Goal: Find specific page/section: Find specific page/section

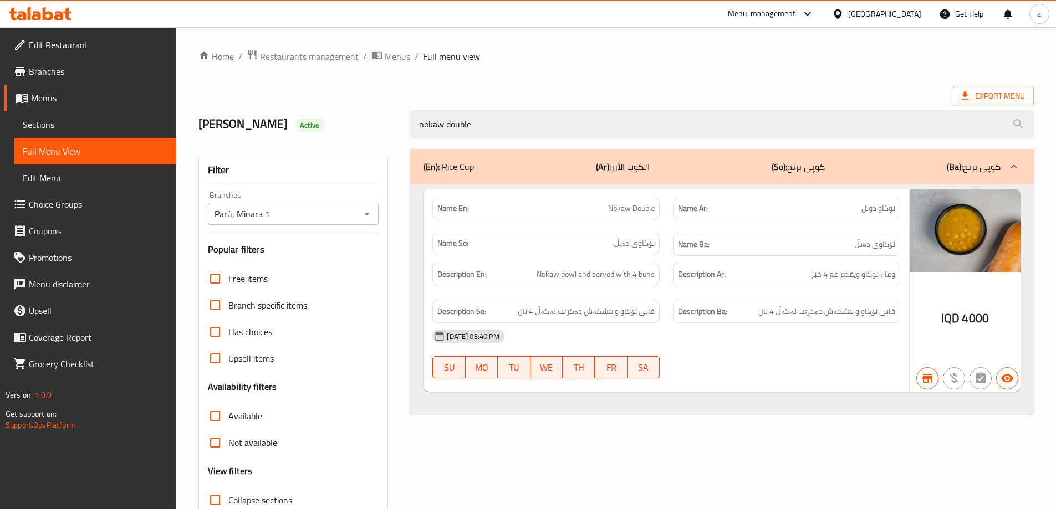
scroll to position [80, 0]
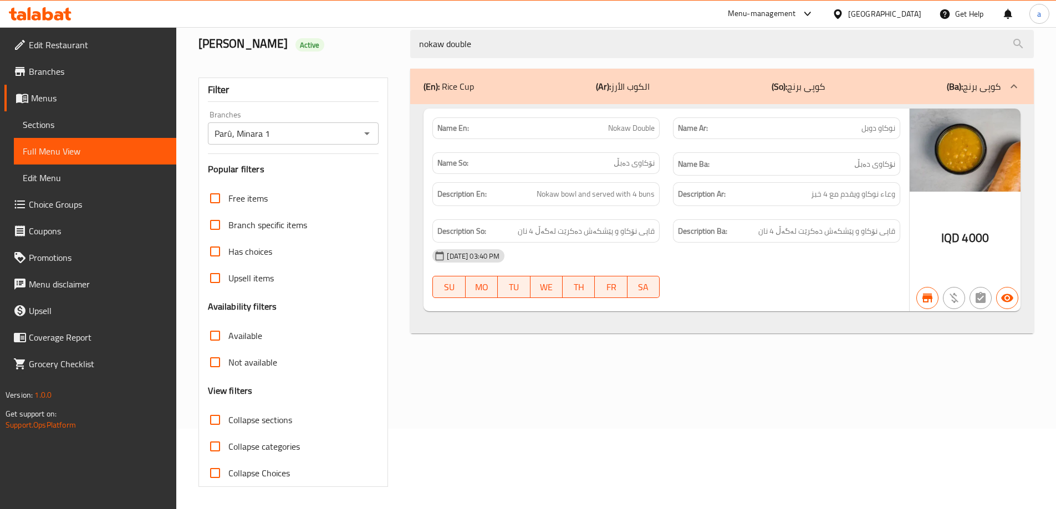
click at [68, 13] on icon at bounding box center [67, 14] width 8 height 13
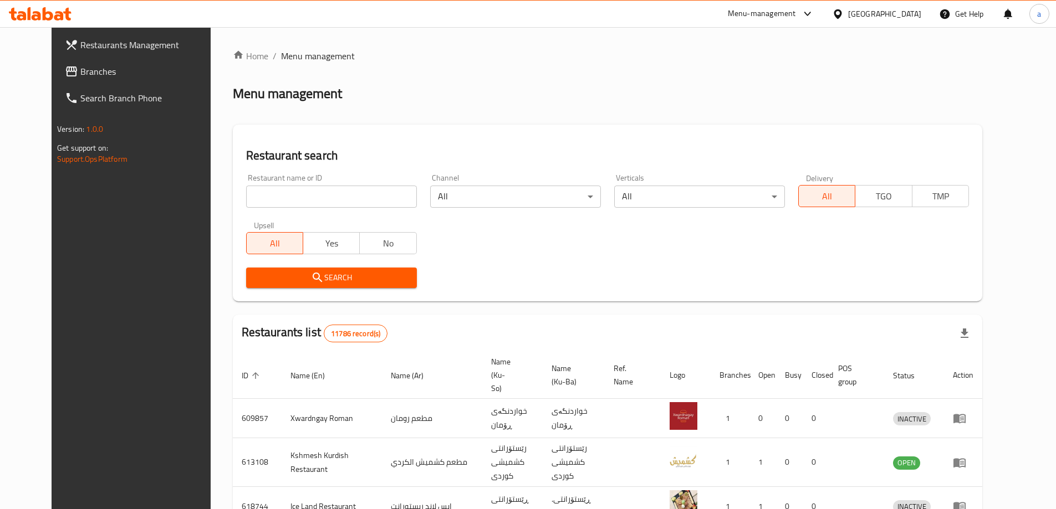
click at [369, 205] on input "search" at bounding box center [331, 197] width 171 height 22
click at [80, 68] on span "Branches" at bounding box center [149, 71] width 139 height 13
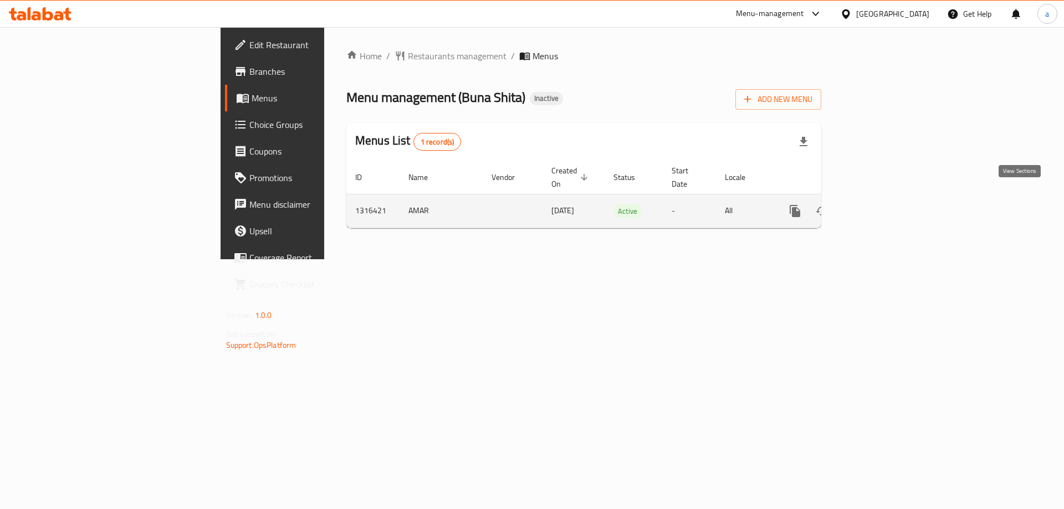
click at [888, 198] on link "enhanced table" at bounding box center [875, 211] width 27 height 27
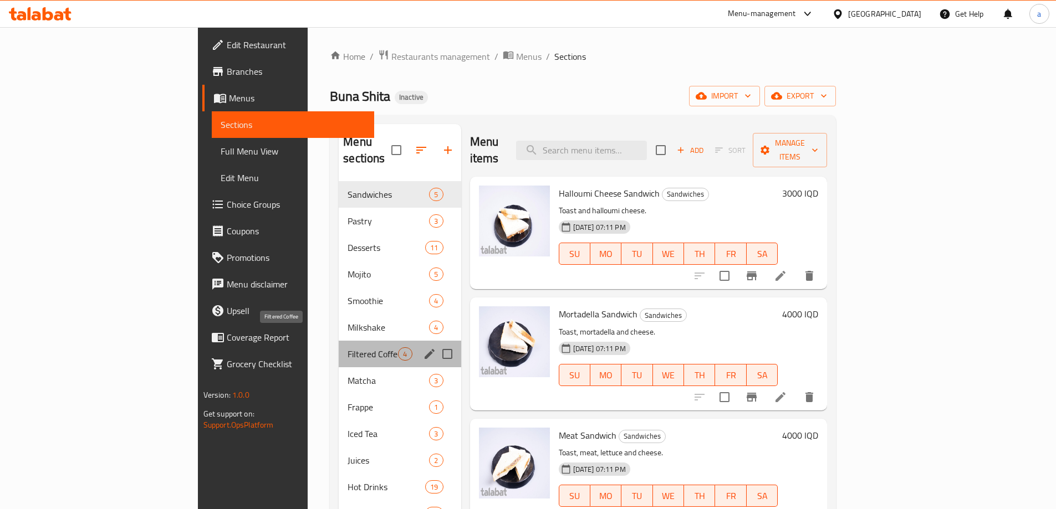
click at [347, 347] on span "Filtered Coffee" at bounding box center [372, 353] width 50 height 13
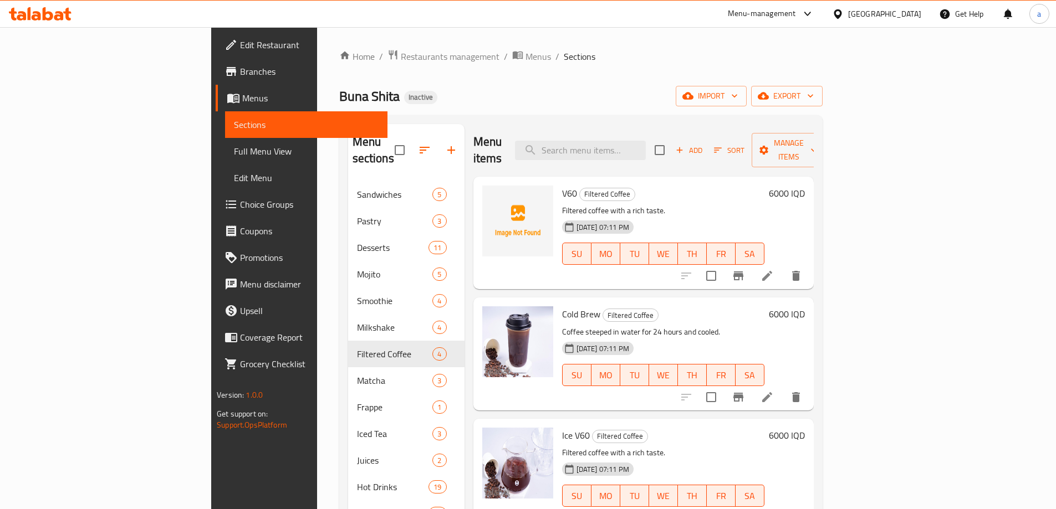
click at [234, 158] on span "Full Menu View" at bounding box center [306, 151] width 145 height 13
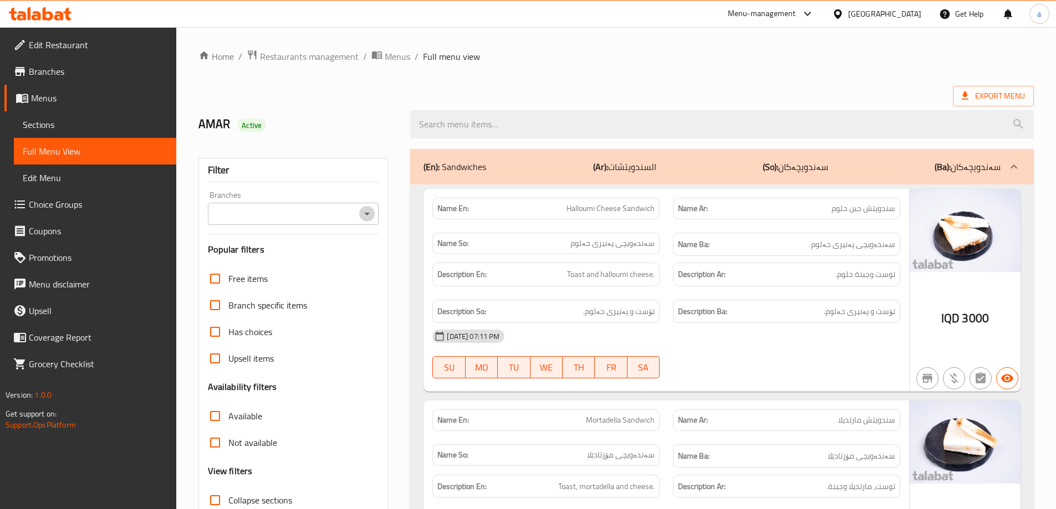
click at [372, 211] on icon "Open" at bounding box center [366, 213] width 13 height 13
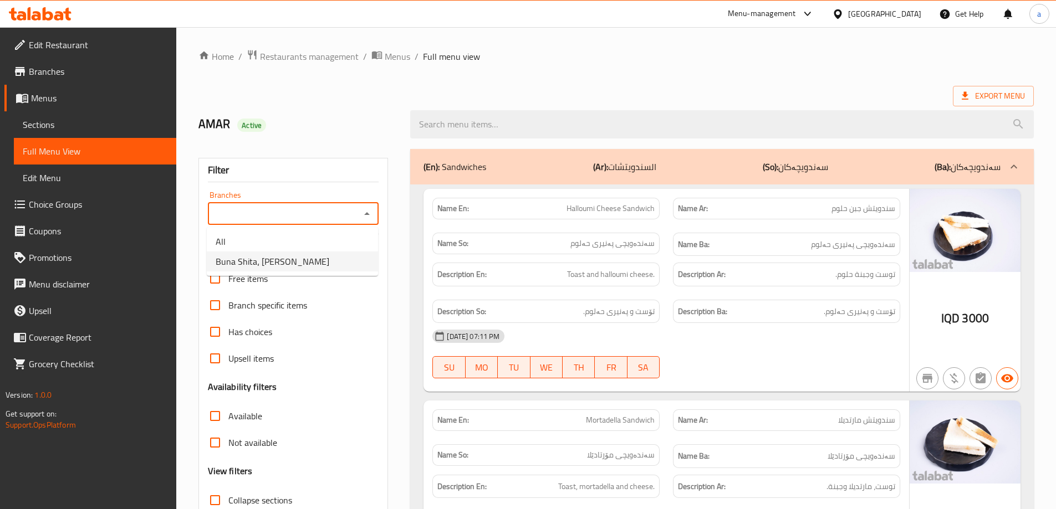
click at [324, 263] on li "Buna Shita، Hay Al-Khadra" at bounding box center [292, 262] width 171 height 20
type input "Buna Shita، Hay Al-Khadra"
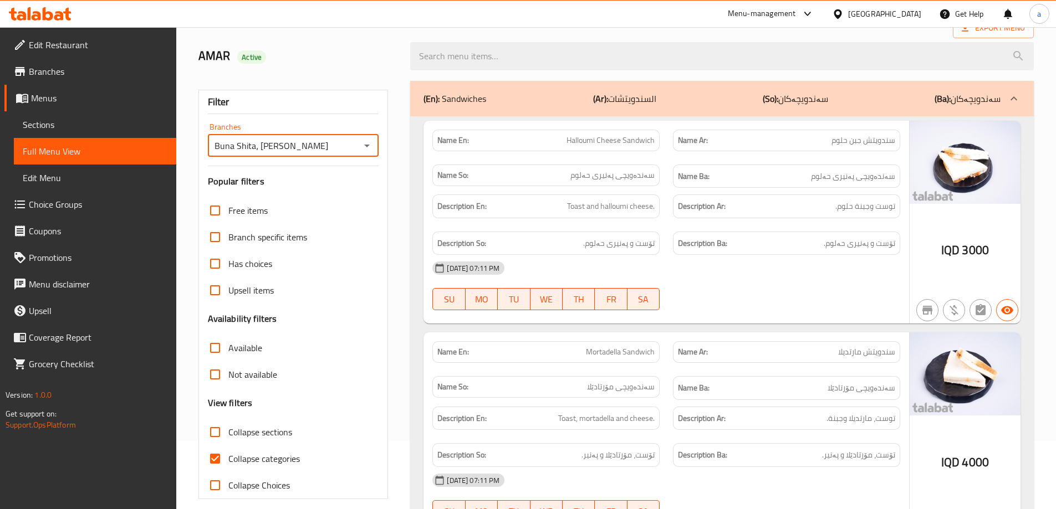
scroll to position [93, 0]
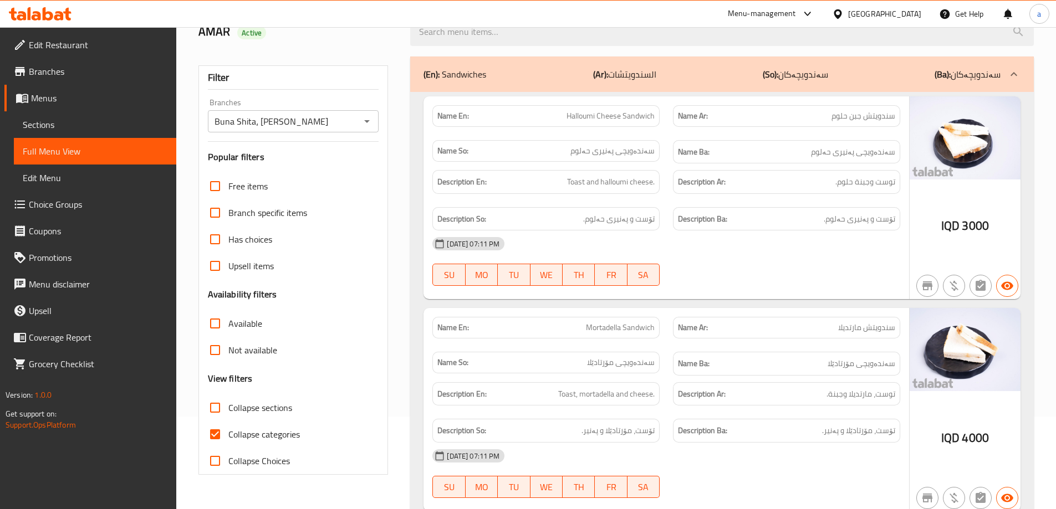
click at [260, 414] on span "Collapse sections" at bounding box center [260, 407] width 64 height 13
click at [199, 401] on div "Filter Branches Buna Shita، Hay Al-Khadra Branches Popular filters Free items B…" at bounding box center [293, 269] width 190 height 409
click at [212, 404] on input "Collapse sections" at bounding box center [215, 408] width 27 height 27
checkbox input "true"
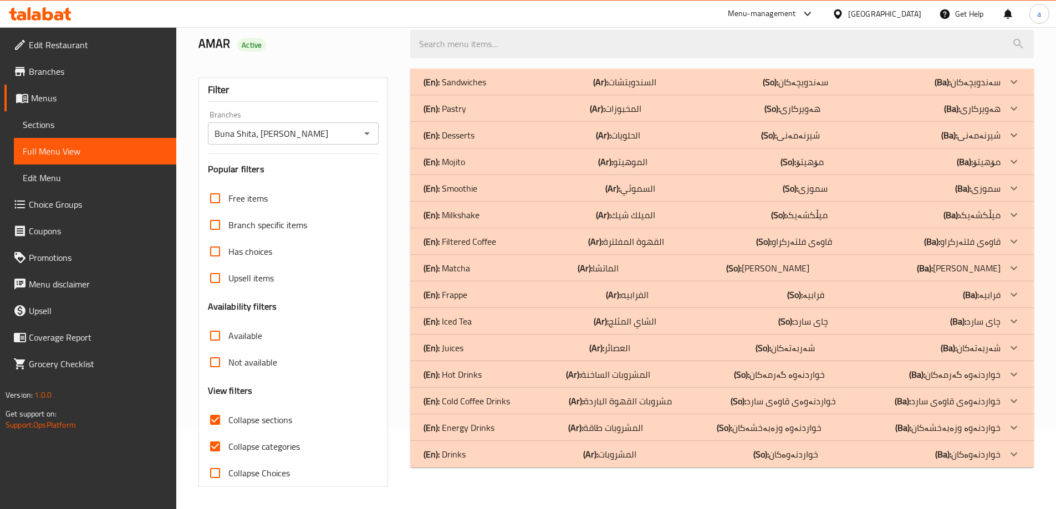
click at [218, 433] on input "Collapse categories" at bounding box center [215, 446] width 27 height 27
checkbox input "false"
click at [490, 345] on div "(En): Juices (Ar): العصائر (So): شەربەتەکان (Ba): شەربەتەکان" at bounding box center [711, 347] width 577 height 13
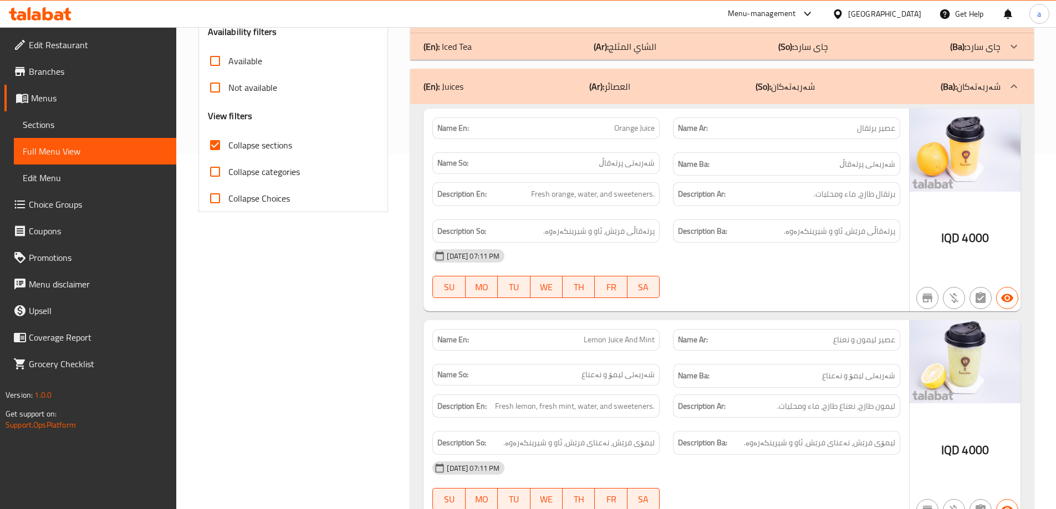
scroll to position [357, 0]
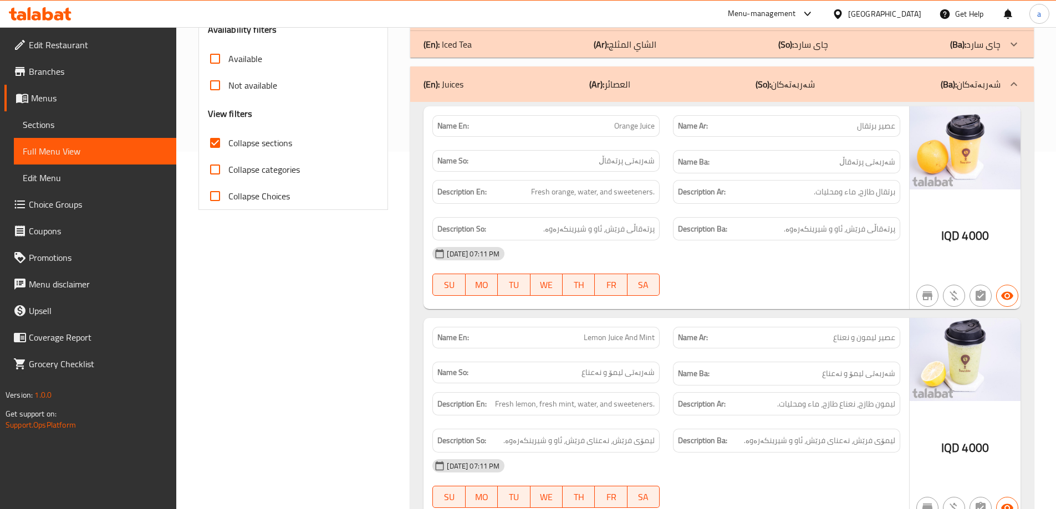
click at [520, 85] on div "(En): Juices (Ar): العصائر (So): شەربەتەکان (Ba): شەربەتەکان" at bounding box center [711, 84] width 577 height 13
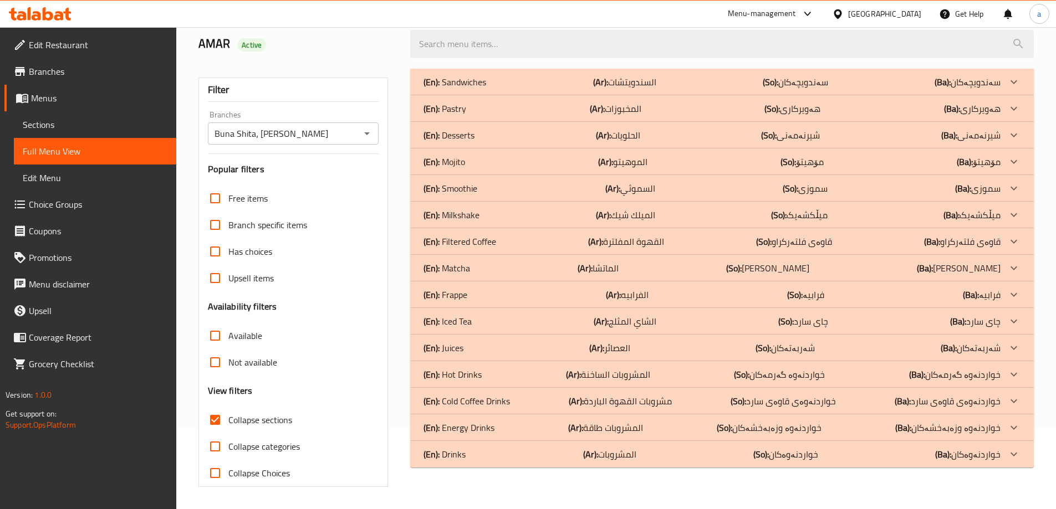
scroll to position [80, 0]
drag, startPoint x: 467, startPoint y: 344, endPoint x: 472, endPoint y: 310, distance: 34.1
click at [467, 344] on div "(En): Juices (Ar): العصائر (So): شەربەتەکان (Ba): شەربەتەکان" at bounding box center [711, 347] width 577 height 13
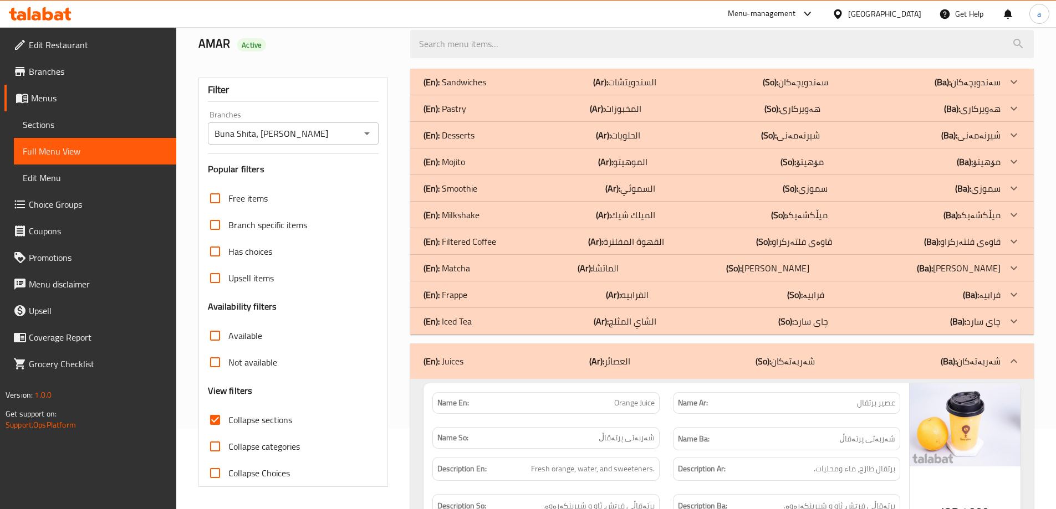
click at [493, 236] on p "(En): Filtered Coffee" at bounding box center [459, 241] width 73 height 13
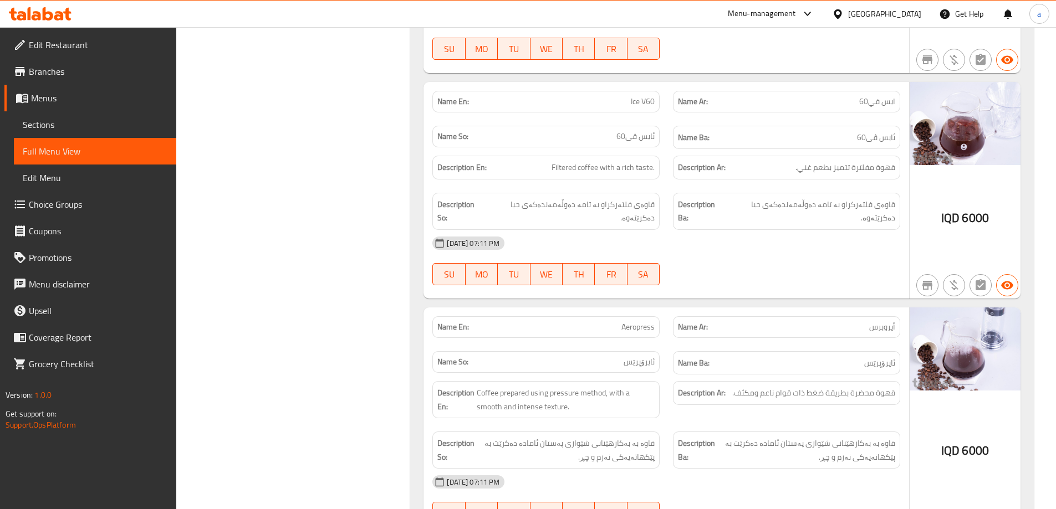
scroll to position [819, 0]
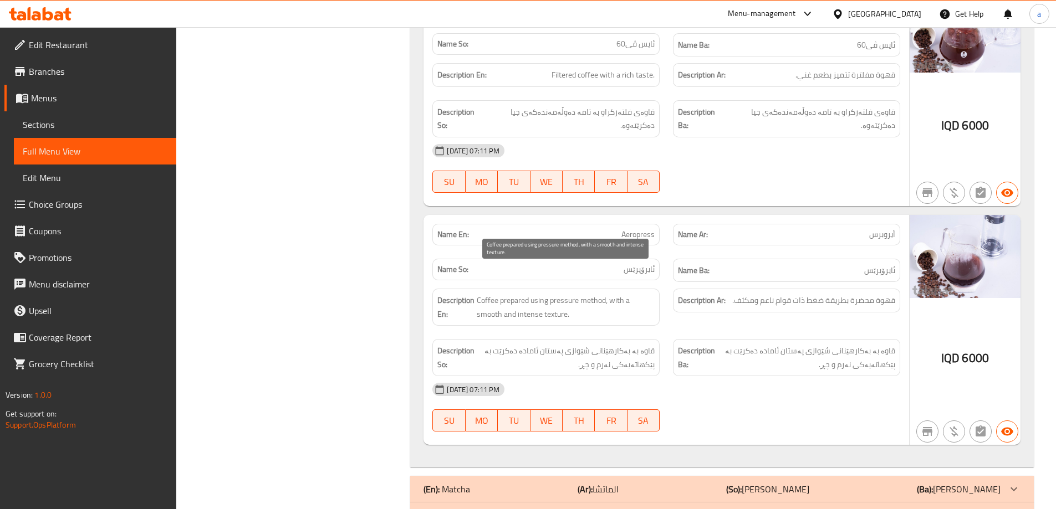
click at [528, 294] on span "Coffee prepared using pressure method, with a smooth and intense texture." at bounding box center [566, 307] width 178 height 27
click at [528, 296] on div "Description En: Coffee prepared using pressure method, with a smooth and intens…" at bounding box center [545, 307] width 227 height 37
click at [530, 294] on span "Coffee prepared using pressure method, with a smooth and intense texture." at bounding box center [566, 307] width 178 height 27
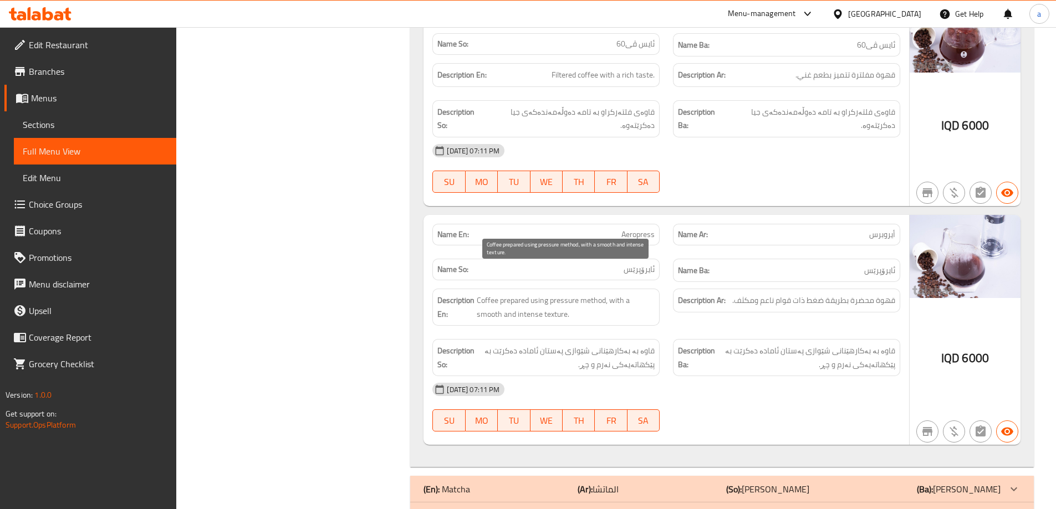
click at [530, 294] on span "Coffee prepared using pressure method, with a smooth and intense texture." at bounding box center [566, 307] width 178 height 27
click at [529, 294] on span "Coffee prepared using pressure method, with a smooth and intense texture." at bounding box center [566, 307] width 178 height 27
drag, startPoint x: 543, startPoint y: 286, endPoint x: 518, endPoint y: 290, distance: 25.2
click at [518, 294] on span "Coffee prepared using pressure method, with a smooth and intense texture." at bounding box center [566, 307] width 178 height 27
copy span "intense"
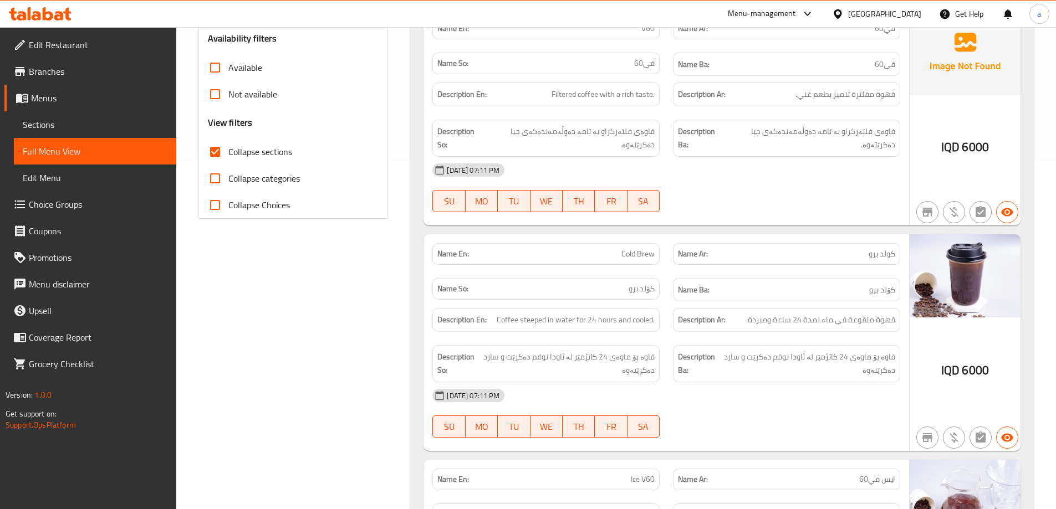
scroll to position [265, 0]
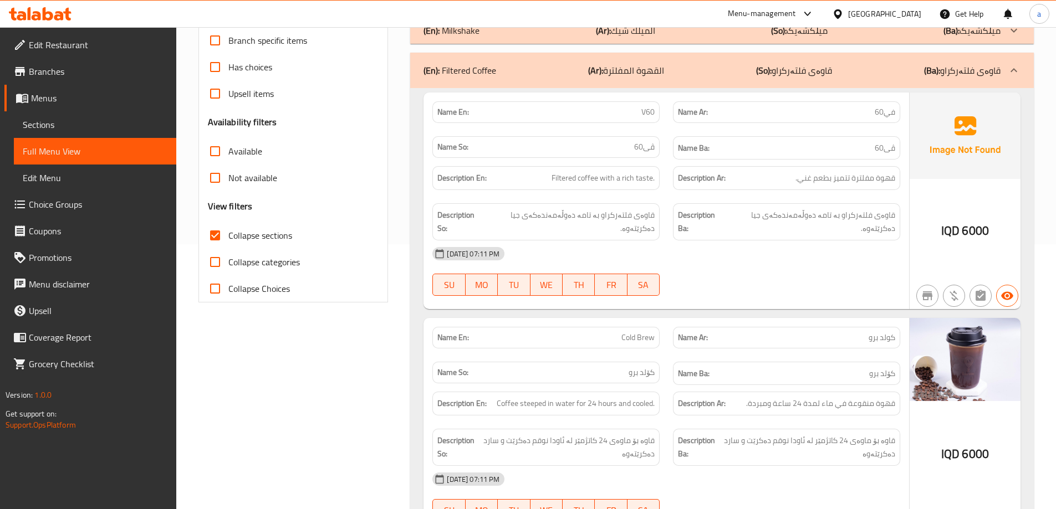
drag, startPoint x: 495, startPoint y: 49, endPoint x: 500, endPoint y: 56, distance: 8.8
click at [501, 57] on div "(En): Filtered Coffee (Ar): القهوة المفلترة (So): قاوەی فلتەرکراو (Ba): قاوەی ف…" at bounding box center [721, 70] width 623 height 35
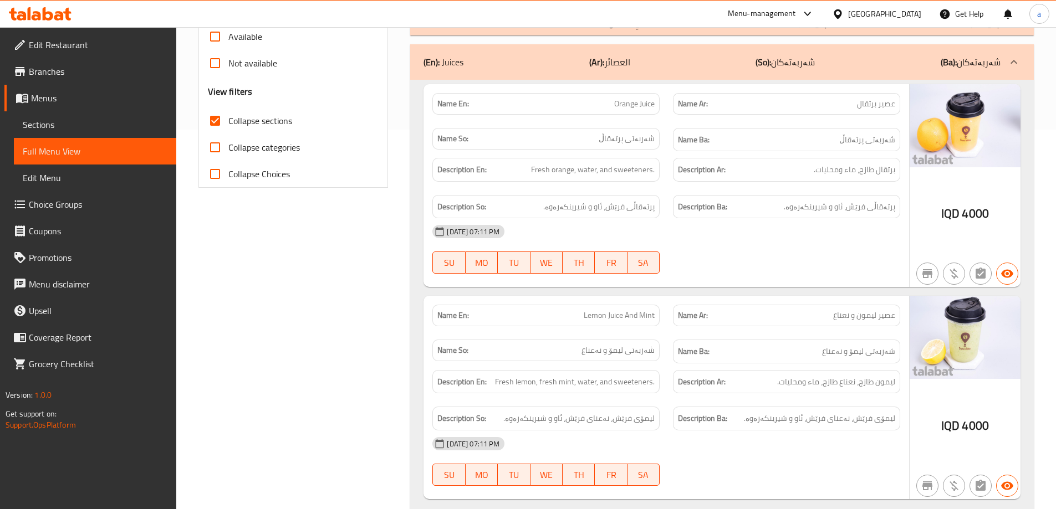
scroll to position [371, 0]
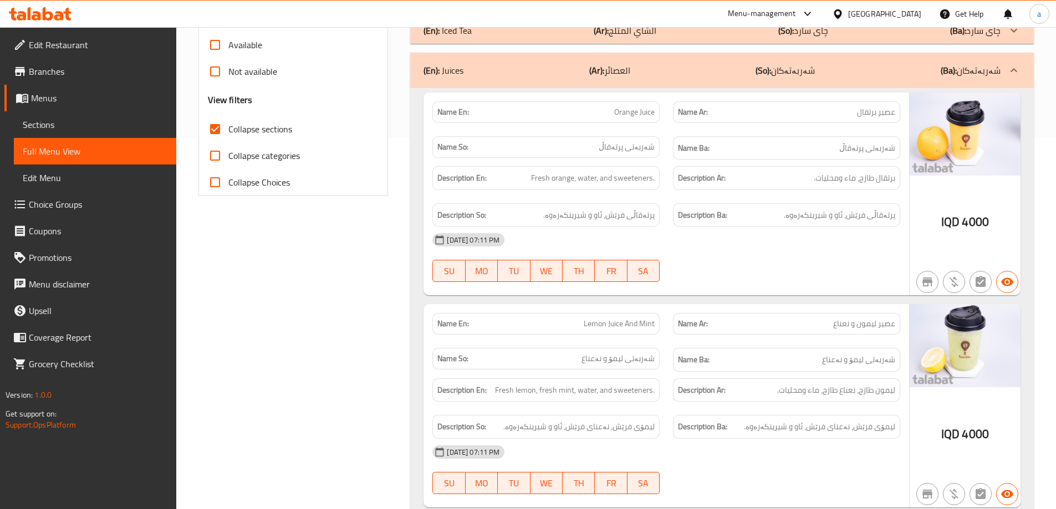
click at [539, 64] on div "(En): Juices (Ar): العصائر (So): شەربەتەکان (Ba): شەربەتەکان" at bounding box center [711, 70] width 577 height 13
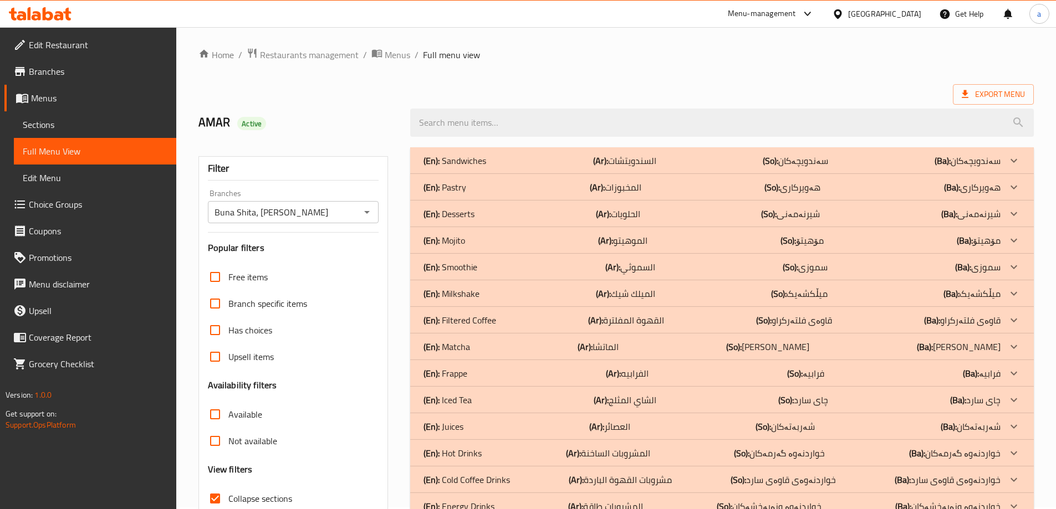
scroll to position [0, 0]
click at [473, 316] on p "(En): Filtered Coffee" at bounding box center [459, 321] width 73 height 13
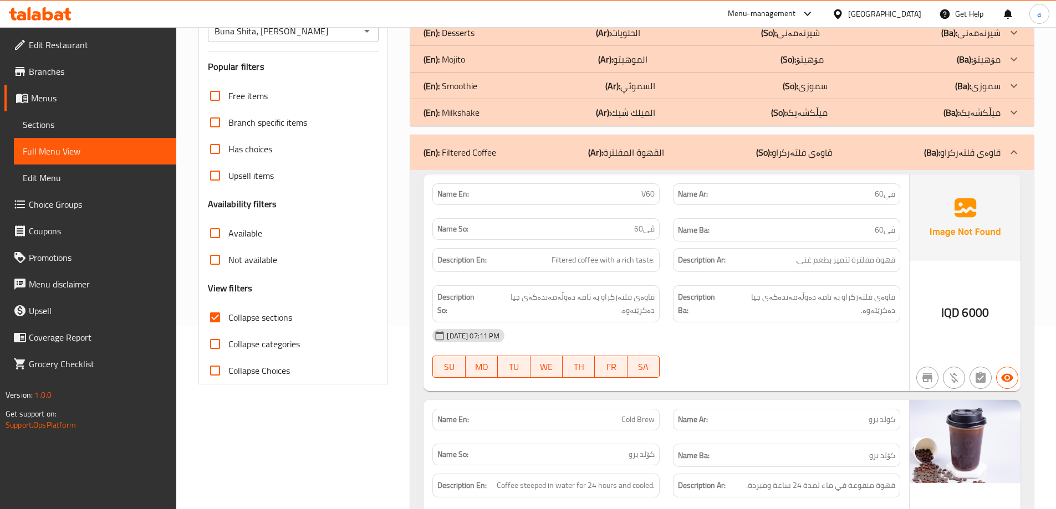
scroll to position [185, 0]
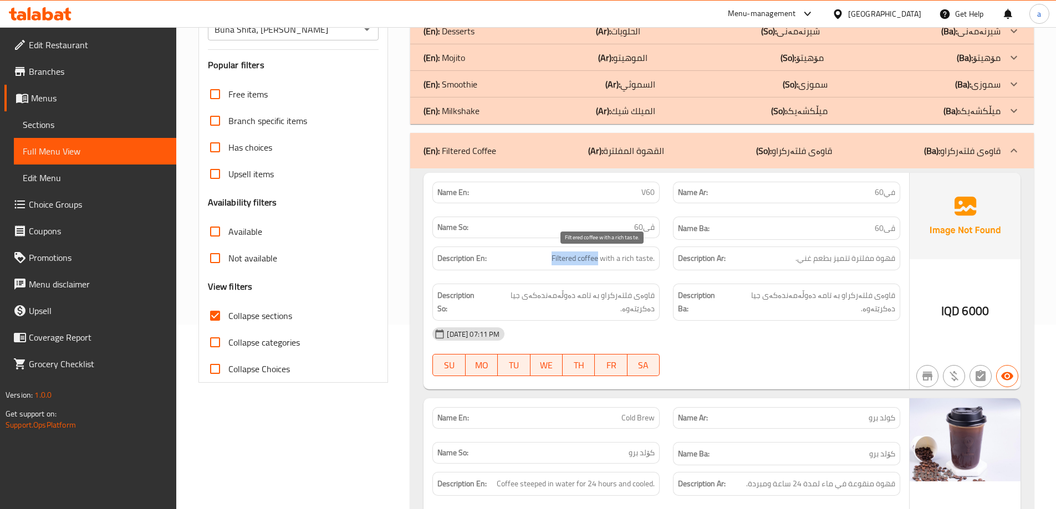
drag, startPoint x: 557, startPoint y: 258, endPoint x: 598, endPoint y: 255, distance: 41.7
click at [598, 255] on span "Filtered coffee with a rich taste." at bounding box center [602, 259] width 103 height 14
copy span "Filtered coffee"
click at [672, 325] on div "08-10-2025 07:11 PM" at bounding box center [666, 334] width 481 height 27
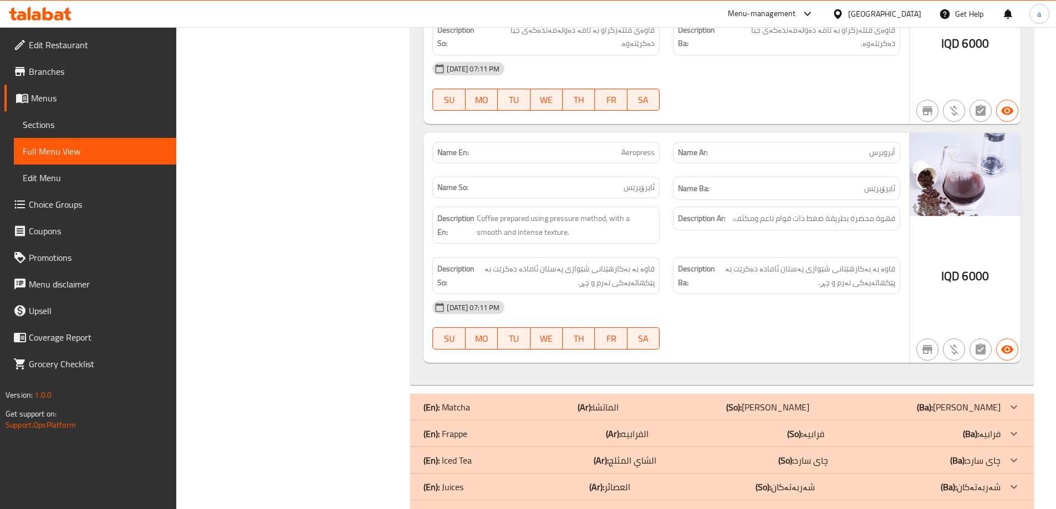
scroll to position [993, 0]
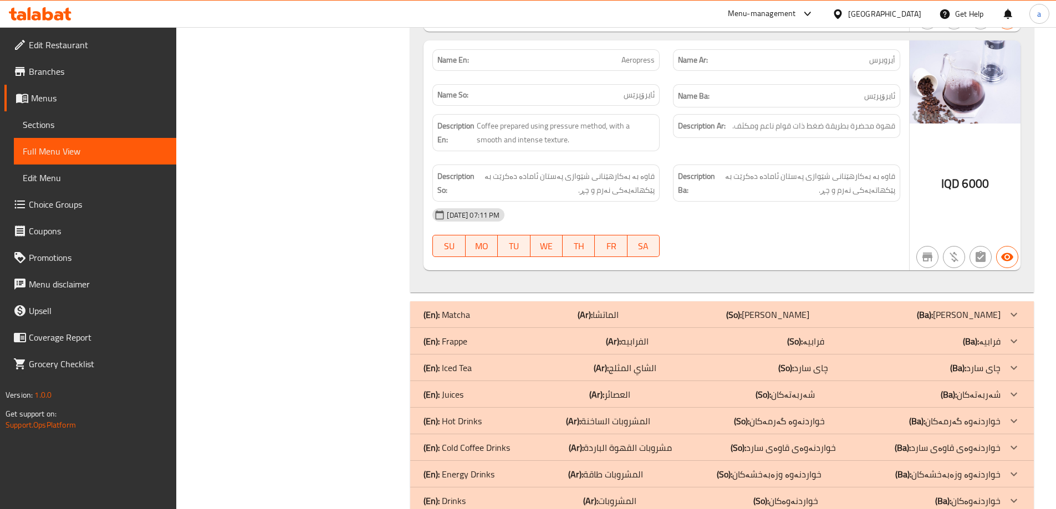
click at [522, 388] on div "(En): Juices (Ar): العصائر (So): شەربەتەکان (Ba): شەربەتەکان" at bounding box center [711, 394] width 577 height 13
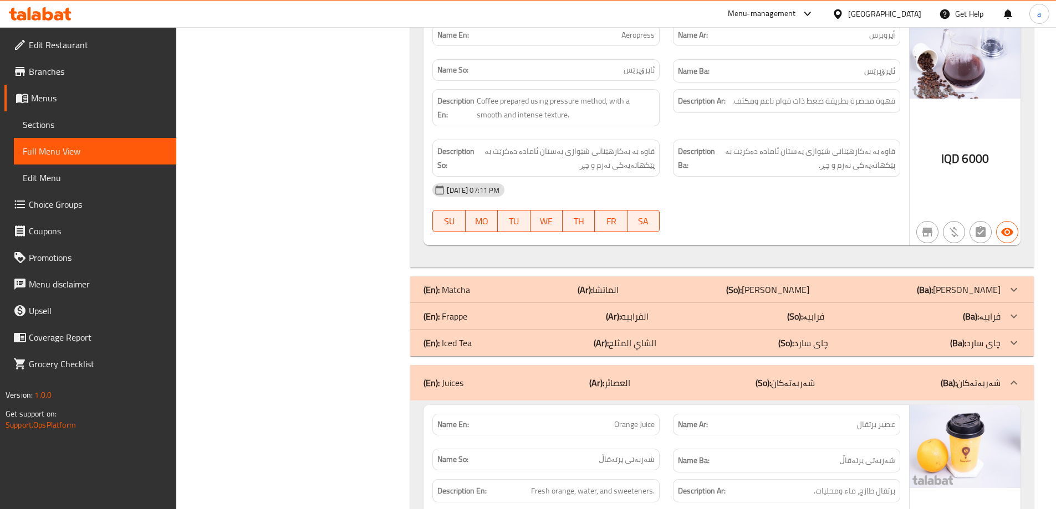
scroll to position [1086, 0]
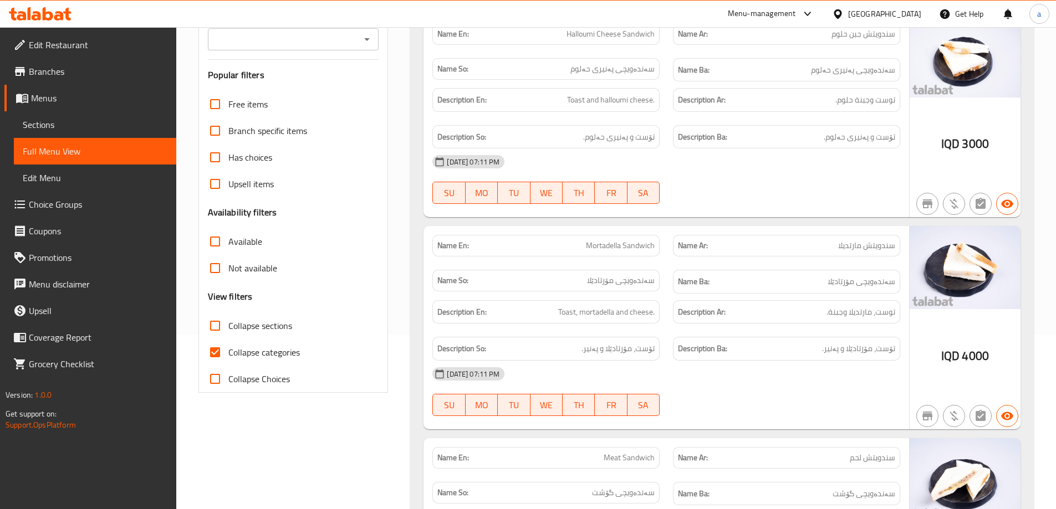
scroll to position [185, 0]
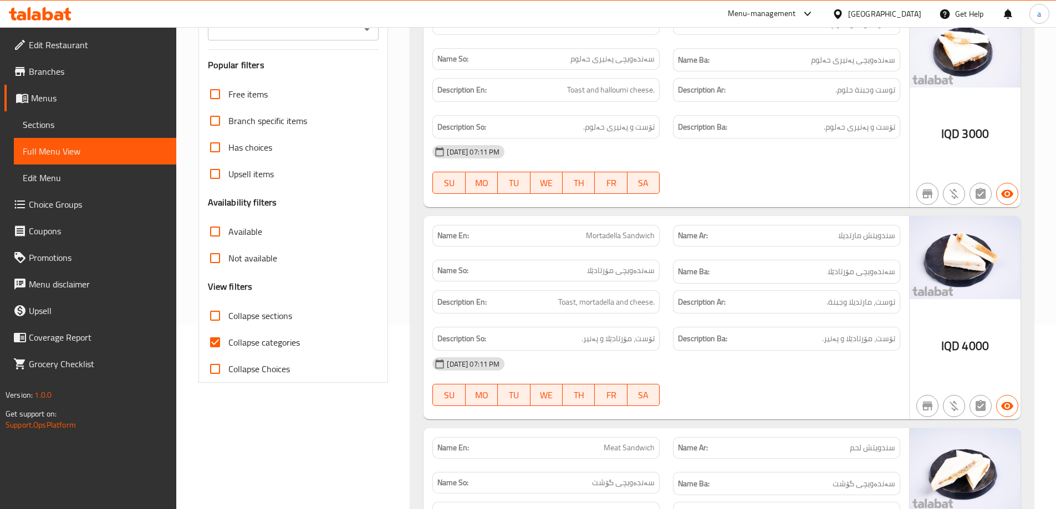
click at [274, 310] on span "Collapse sections" at bounding box center [260, 315] width 64 height 13
click at [228, 310] on input "Collapse sections" at bounding box center [215, 316] width 27 height 27
checkbox input "true"
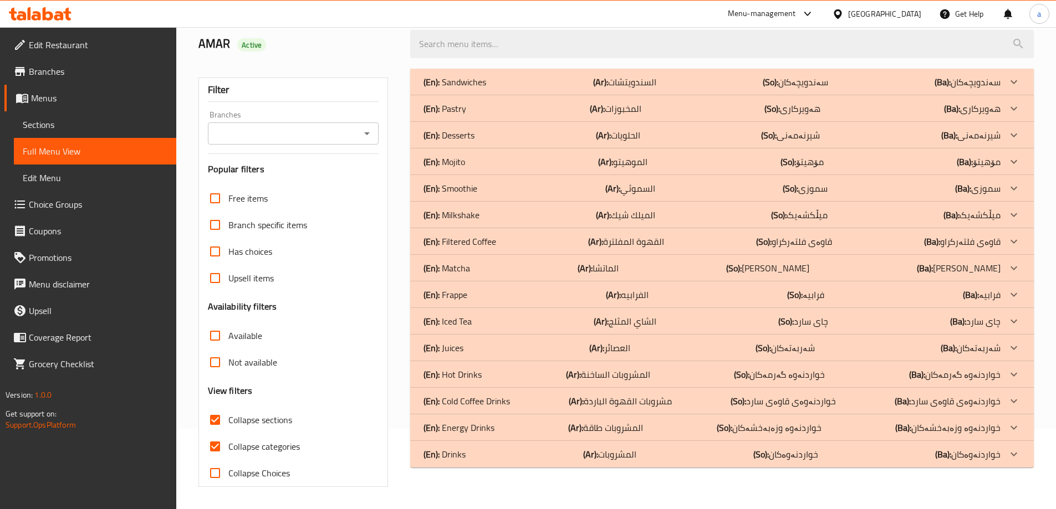
scroll to position [80, 0]
click at [488, 348] on div "(En): Juices (Ar): العصائر (So): شەربەتەکان (Ba): شەربەتەکان" at bounding box center [711, 347] width 577 height 13
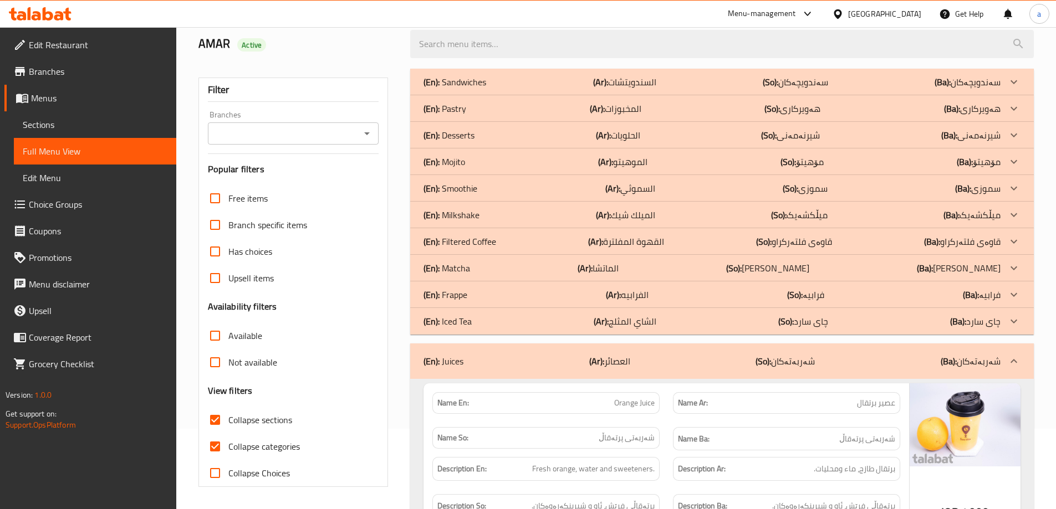
click at [477, 342] on div "(En): Sandwiches (Ar): السندويتشات (So): سەندویچەکان (Ba): سەندویچەکان Name En:…" at bounding box center [721, 502] width 623 height 867
click at [507, 239] on div "(En): Filtered Coffee (Ar): القهوة المفلترة (So): قاوەی فلتەرکراو (Ba): قاوەی ف…" at bounding box center [711, 241] width 577 height 13
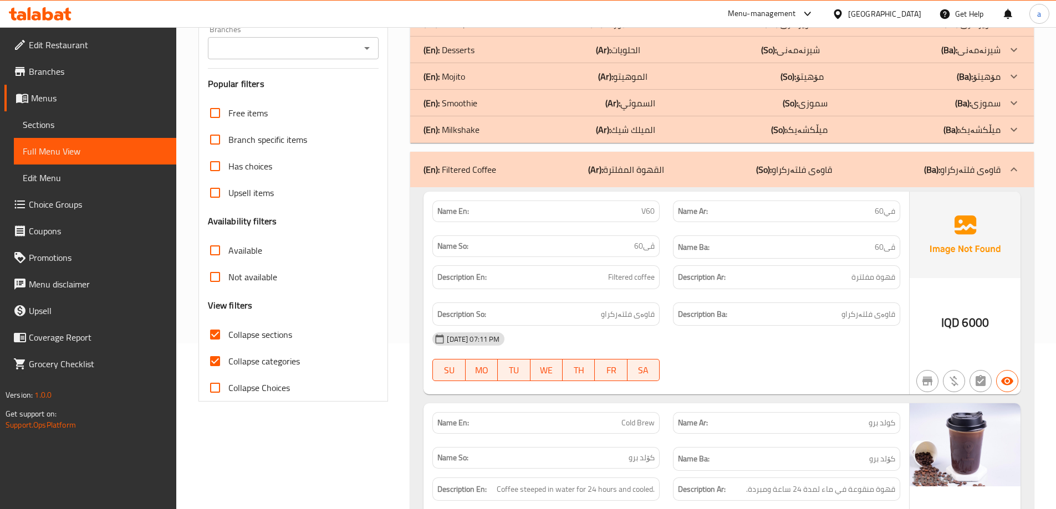
scroll to position [185, 0]
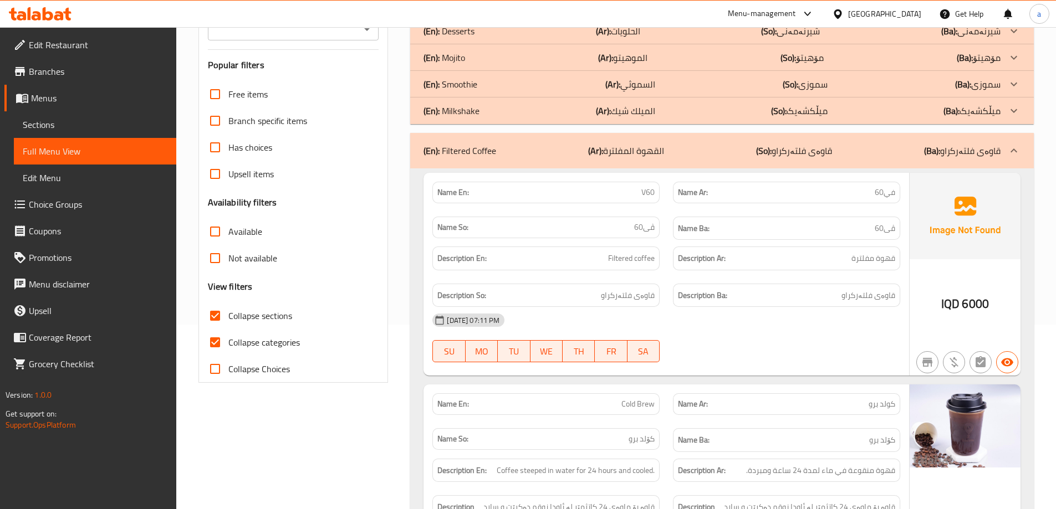
click at [44, 6] on div at bounding box center [40, 14] width 80 height 22
click at [45, 12] on icon at bounding box center [48, 13] width 11 height 13
